Goal: Information Seeking & Learning: Learn about a topic

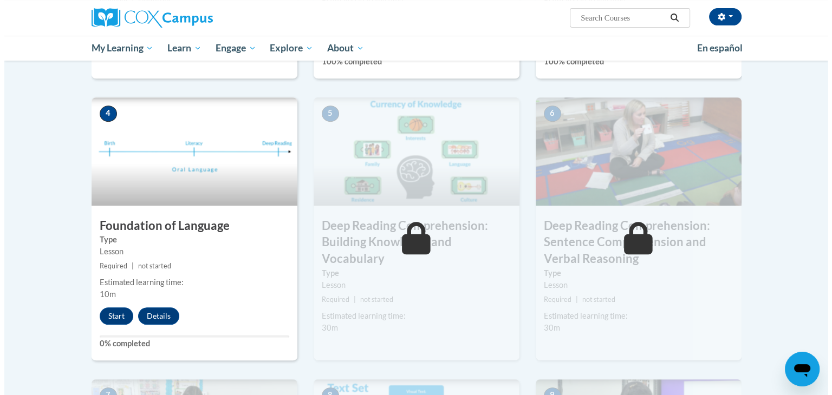
scroll to position [472, 0]
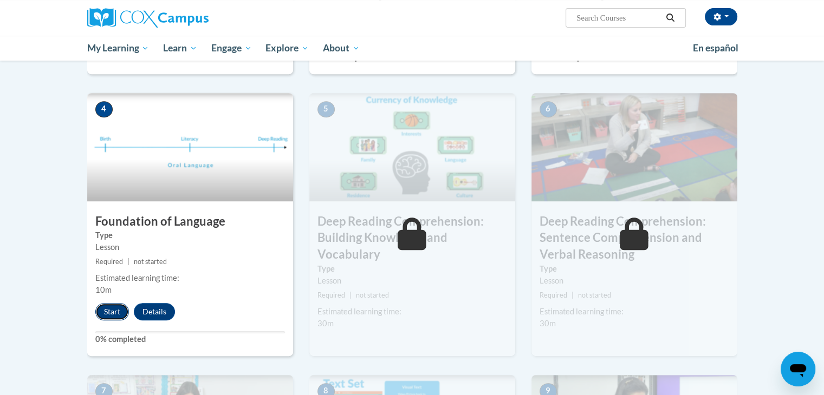
click at [111, 315] on button "Start" at bounding box center [112, 311] width 34 height 17
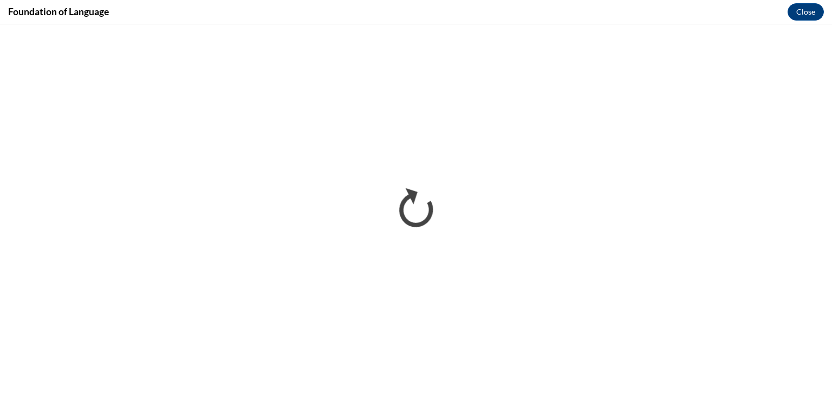
scroll to position [0, 0]
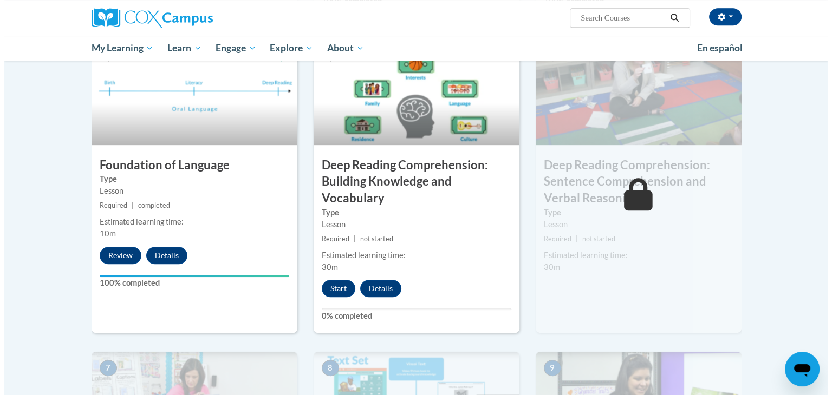
scroll to position [530, 0]
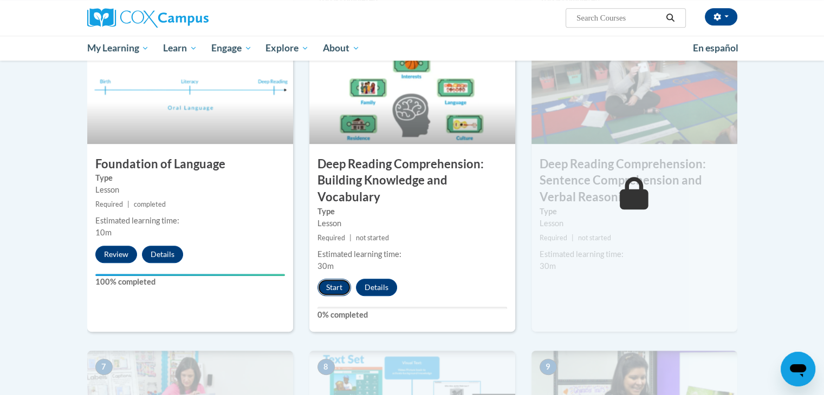
click at [337, 285] on button "Start" at bounding box center [334, 287] width 34 height 17
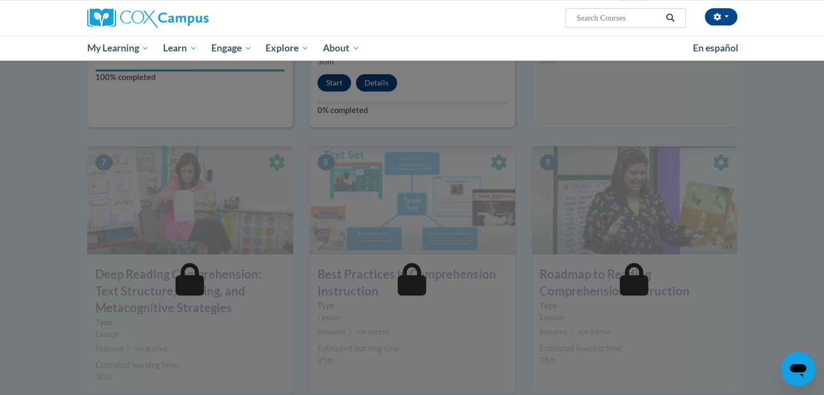
scroll to position [774, 0]
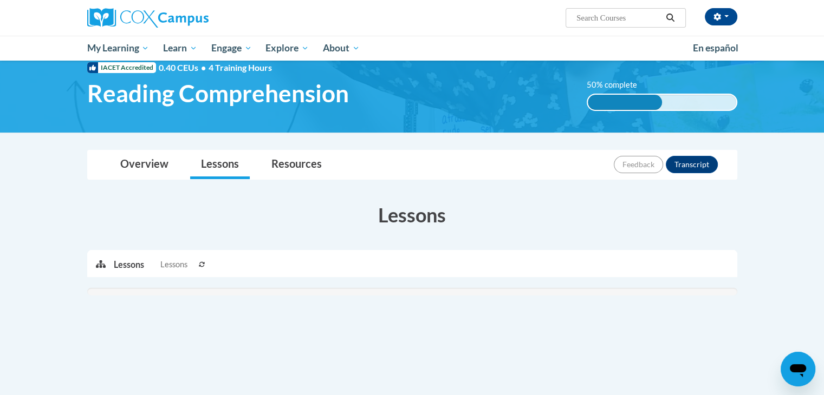
scroll to position [41, 0]
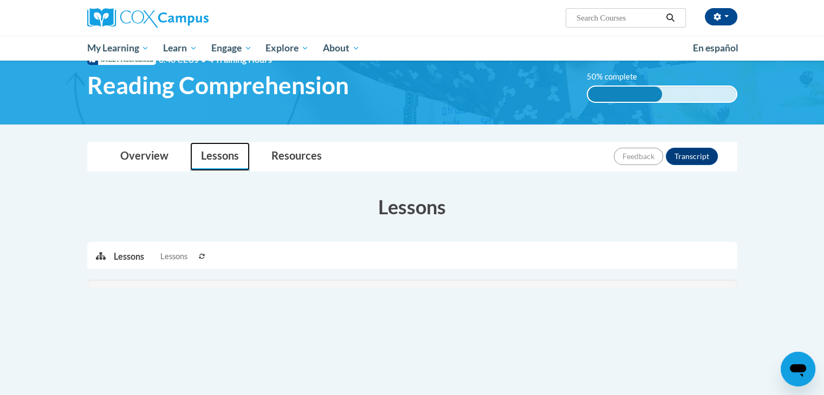
click at [223, 155] on link "Lessons" at bounding box center [220, 156] width 60 height 29
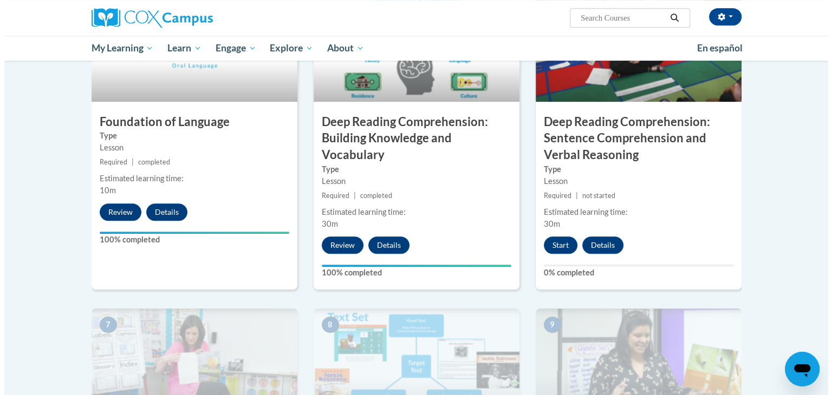
scroll to position [608, 0]
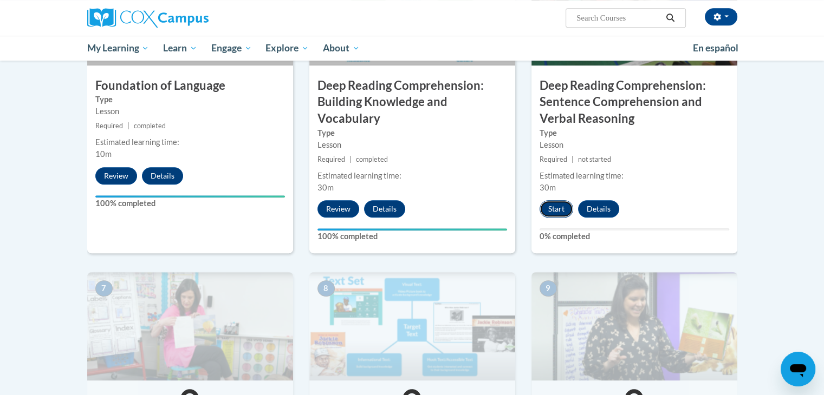
click at [560, 206] on button "Start" at bounding box center [557, 208] width 34 height 17
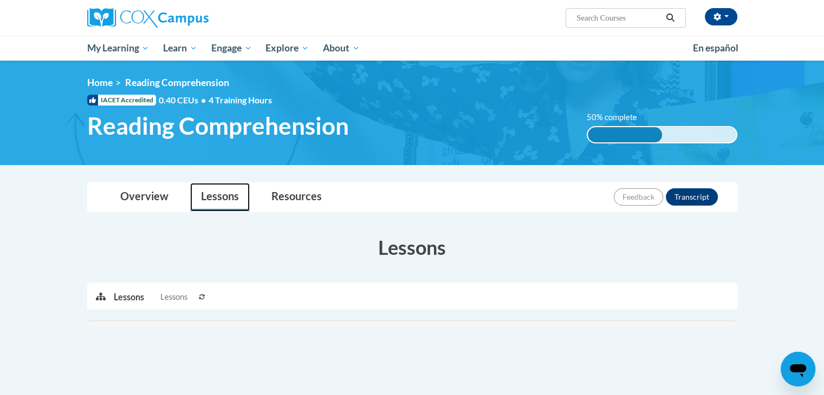
click at [215, 199] on link "Lessons" at bounding box center [220, 197] width 60 height 29
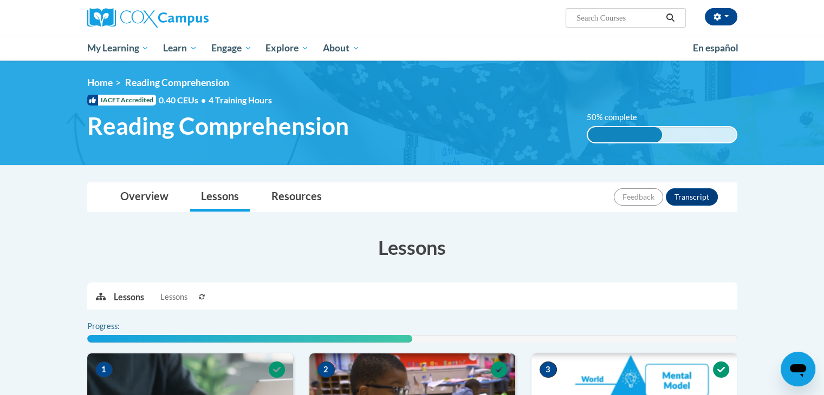
click at [202, 296] on icon at bounding box center [202, 297] width 7 height 7
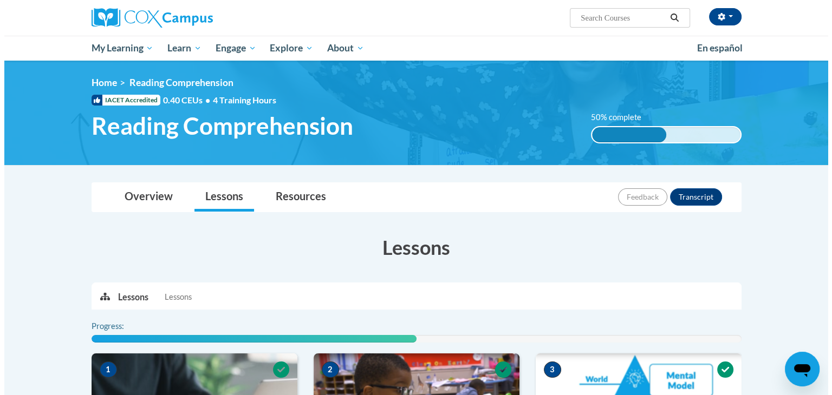
scroll to position [592, 0]
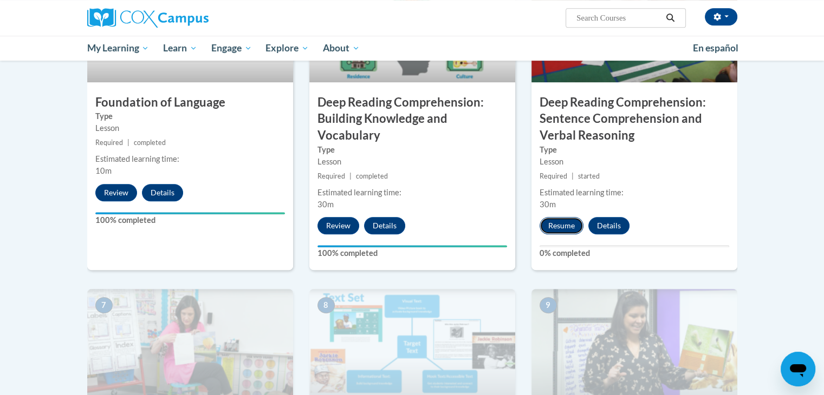
click at [561, 229] on button "Resume" at bounding box center [562, 225] width 44 height 17
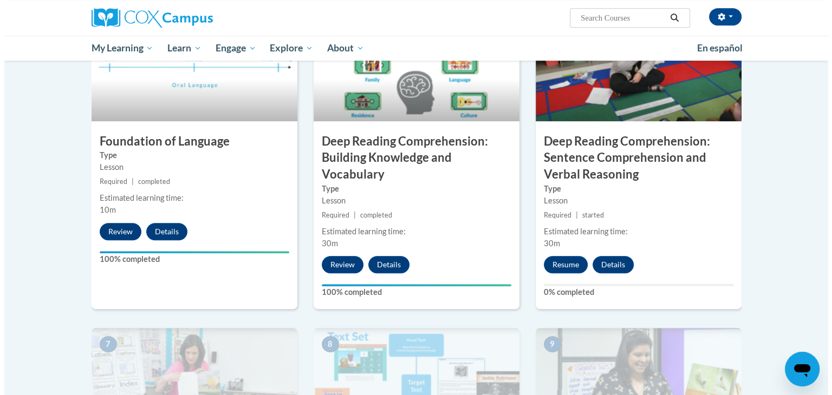
scroll to position [556, 0]
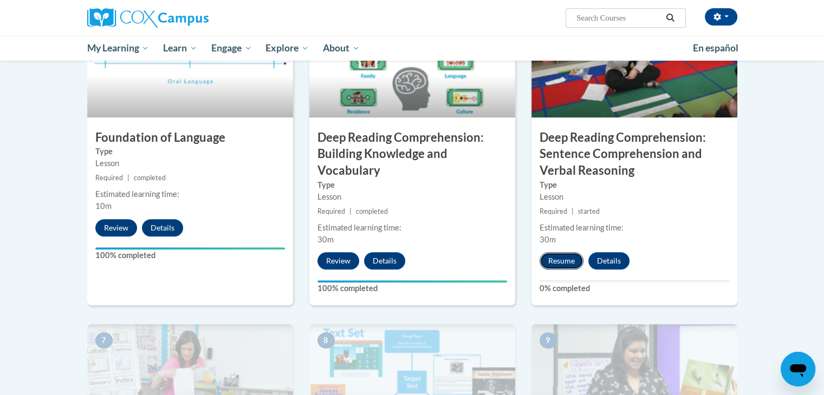
click at [557, 260] on button "Resume" at bounding box center [562, 260] width 44 height 17
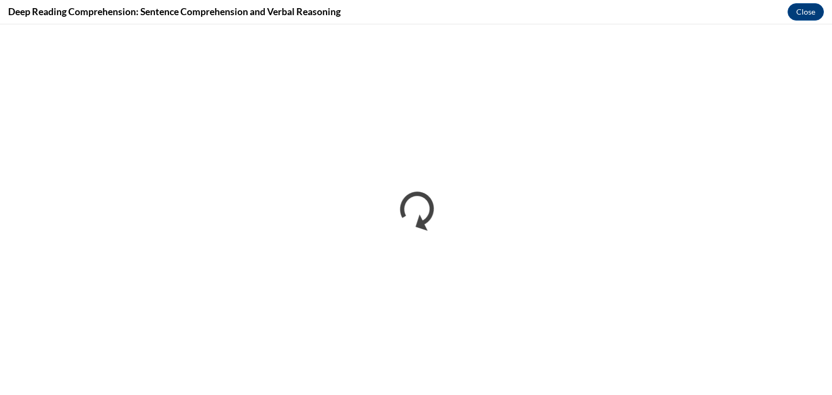
scroll to position [0, 0]
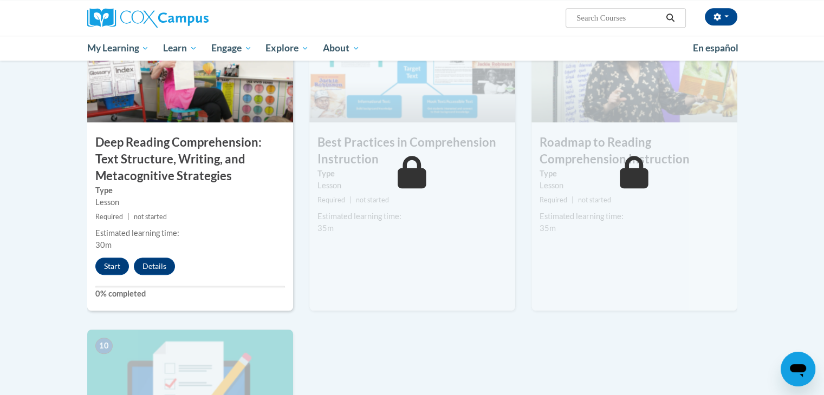
scroll to position [868, 0]
